Goal: Task Accomplishment & Management: Manage account settings

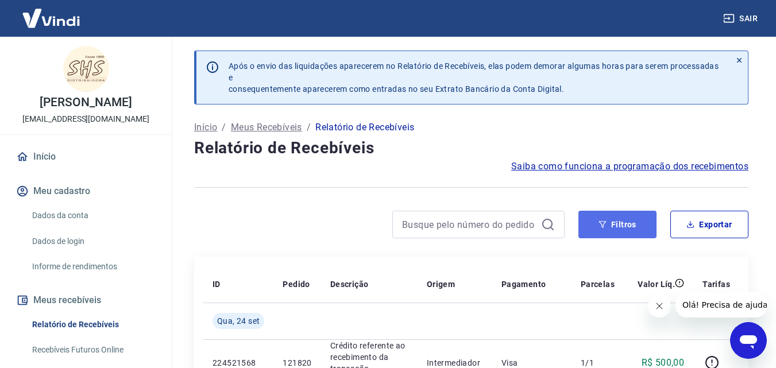
click at [620, 228] on button "Filtros" at bounding box center [617, 225] width 78 height 28
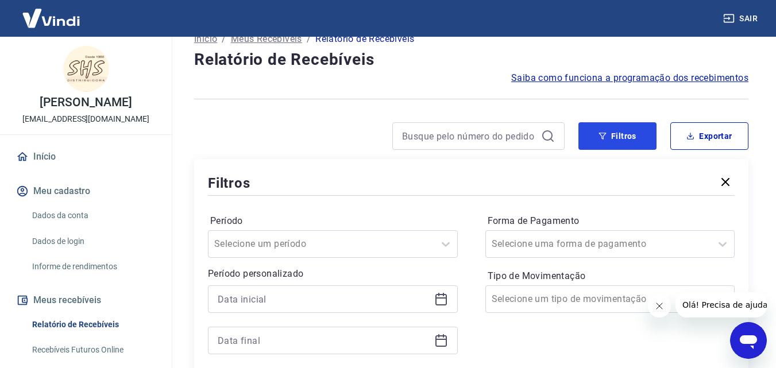
scroll to position [172, 0]
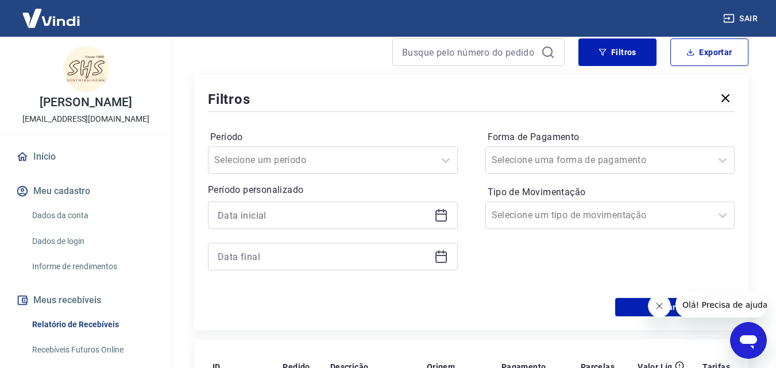
click at [444, 210] on icon at bounding box center [440, 215] width 11 height 11
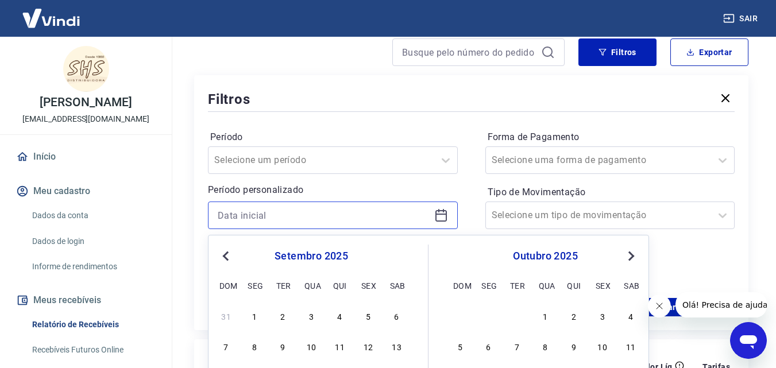
scroll to position [230, 0]
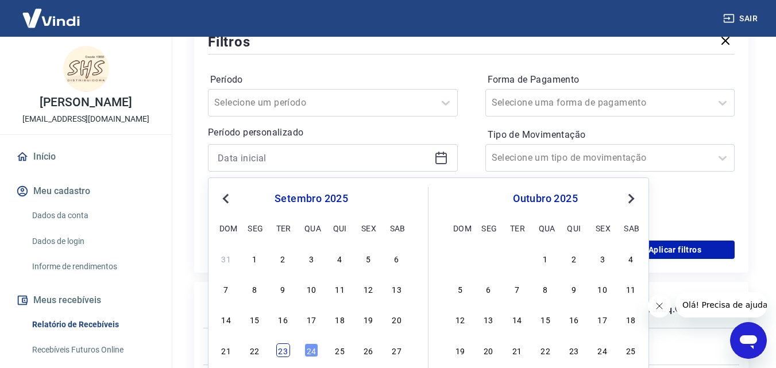
click at [283, 349] on div "23" at bounding box center [283, 350] width 14 height 14
type input "[DATE]"
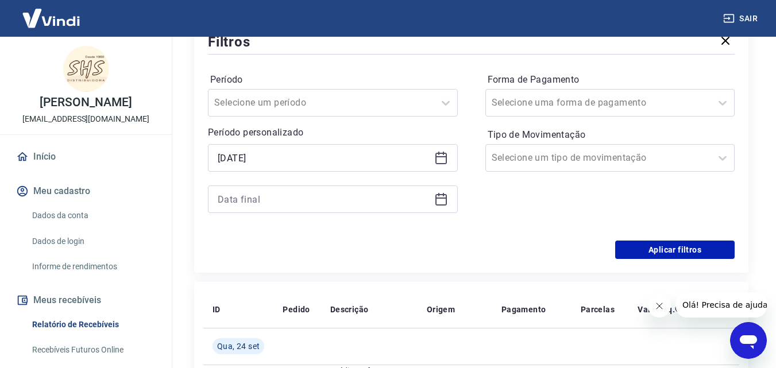
click at [448, 201] on div at bounding box center [333, 199] width 250 height 28
click at [450, 198] on div at bounding box center [333, 199] width 250 height 28
click at [444, 198] on icon at bounding box center [440, 197] width 11 height 1
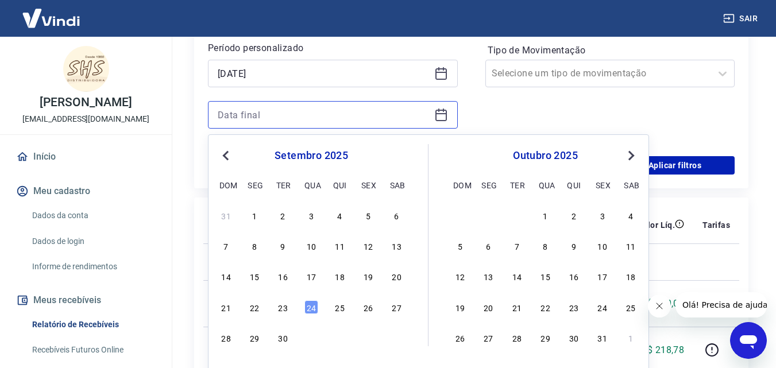
scroll to position [344, 0]
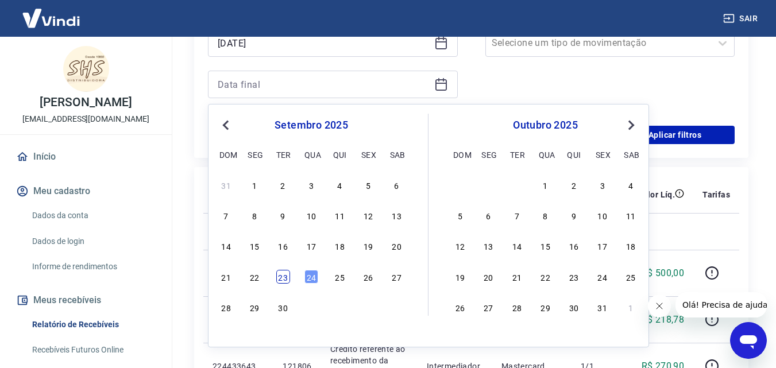
click at [279, 282] on div "23" at bounding box center [283, 277] width 14 height 14
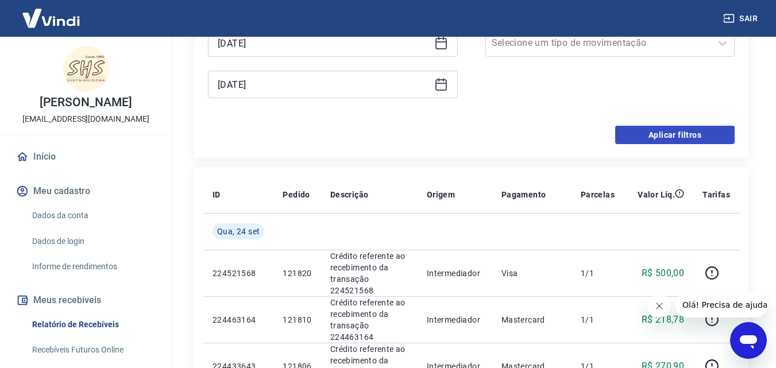
type input "[DATE]"
click at [687, 137] on button "Aplicar filtros" at bounding box center [674, 135] width 119 height 18
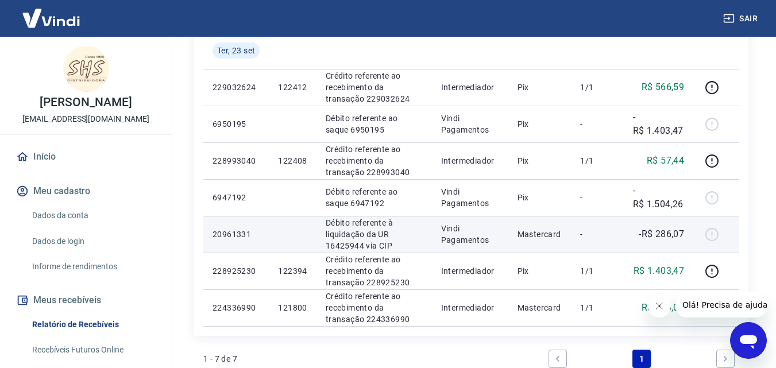
scroll to position [172, 0]
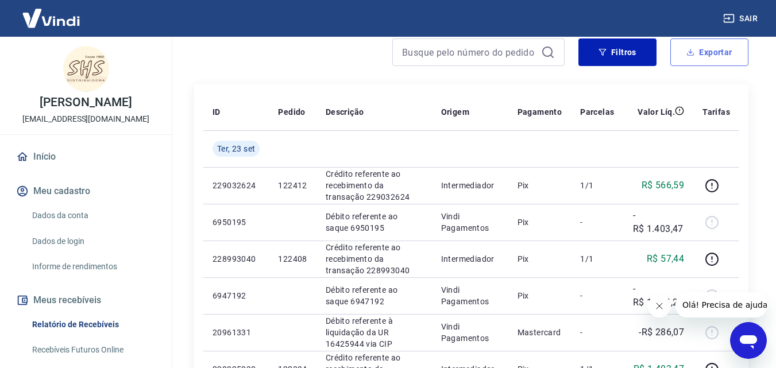
click at [706, 61] on button "Exportar" at bounding box center [709, 52] width 78 height 28
type input "[DATE]"
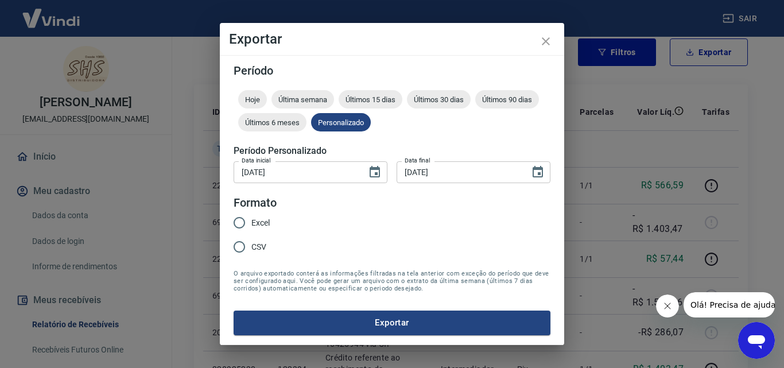
click at [269, 212] on label "Excel" at bounding box center [248, 223] width 42 height 24
click at [251, 212] on input "Excel" at bounding box center [239, 223] width 24 height 24
radio input "true"
click at [390, 326] on button "Exportar" at bounding box center [392, 323] width 317 height 24
